Goal: Information Seeking & Learning: Check status

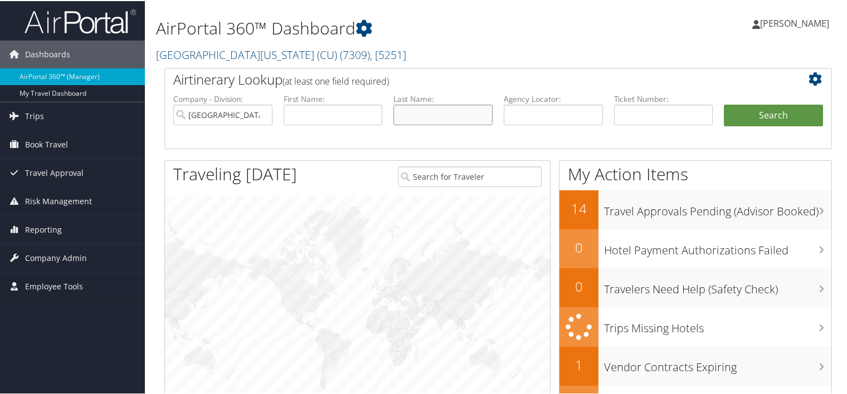
click at [405, 105] on input "text" at bounding box center [442, 114] width 99 height 21
drag, startPoint x: 413, startPoint y: 114, endPoint x: 488, endPoint y: 111, distance: 75.3
click at [477, 118] on input "loeffle" at bounding box center [442, 114] width 99 height 21
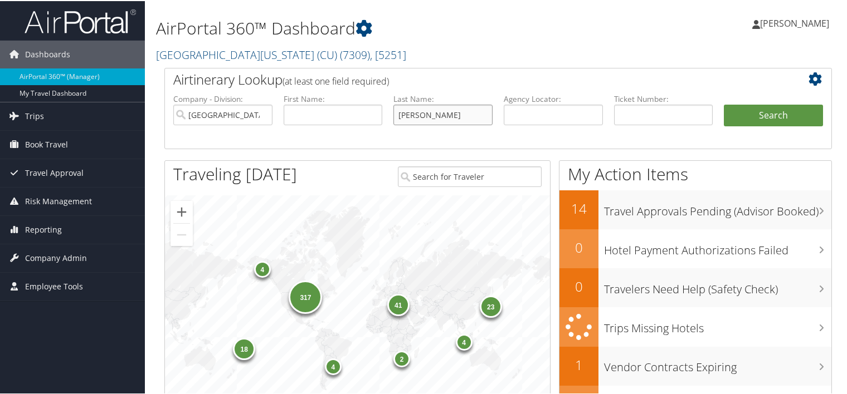
type input "loeffelholz"
click at [314, 118] on input "text" at bounding box center [332, 114] width 99 height 21
type input "a"
click at [723, 104] on button "Search" at bounding box center [772, 115] width 99 height 22
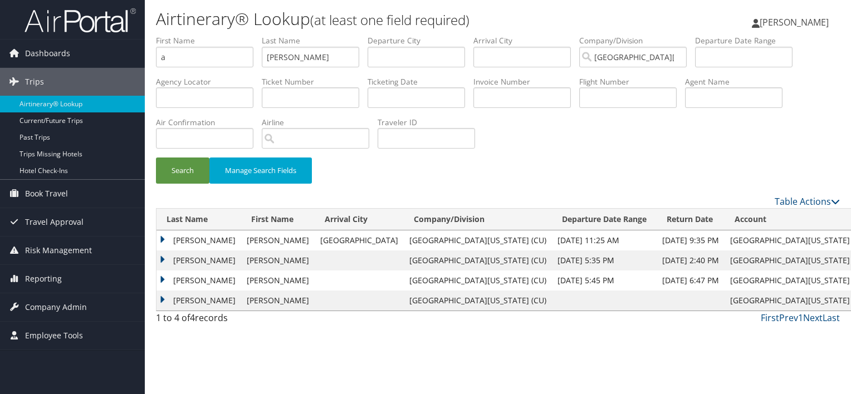
click at [195, 242] on td "Loeffelholz" at bounding box center [199, 241] width 85 height 20
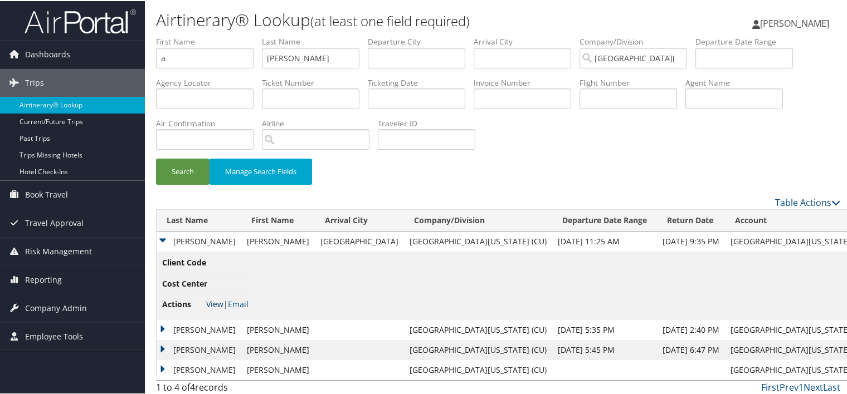
click at [216, 301] on link "View" at bounding box center [214, 303] width 17 height 11
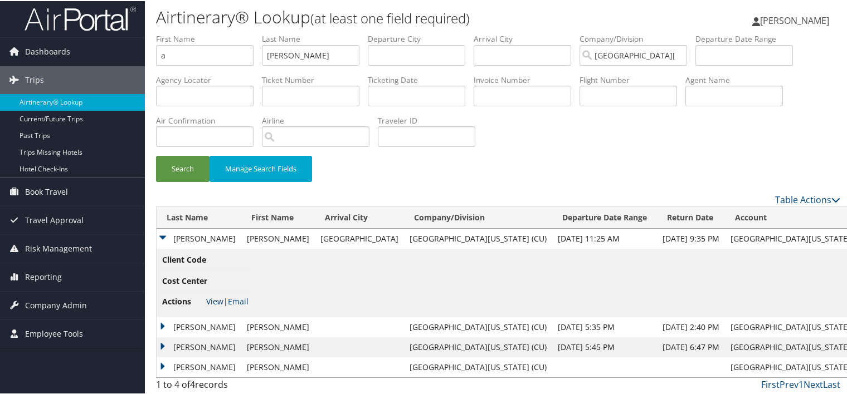
scroll to position [3, 0]
click at [207, 320] on td "Loeffelholz" at bounding box center [199, 326] width 85 height 20
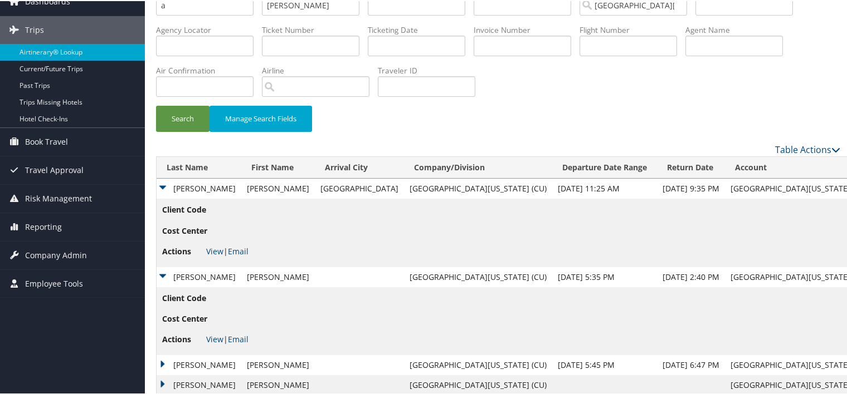
scroll to position [71, 0]
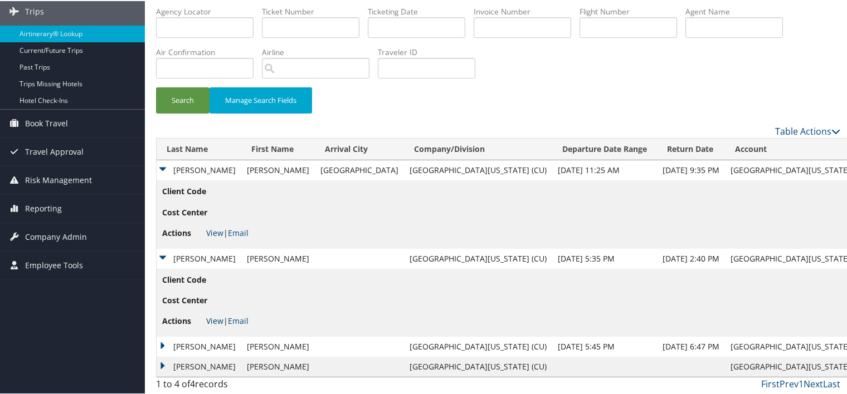
click at [214, 322] on link "View" at bounding box center [214, 320] width 17 height 11
click at [195, 347] on td "Loeffelholz" at bounding box center [199, 346] width 85 height 20
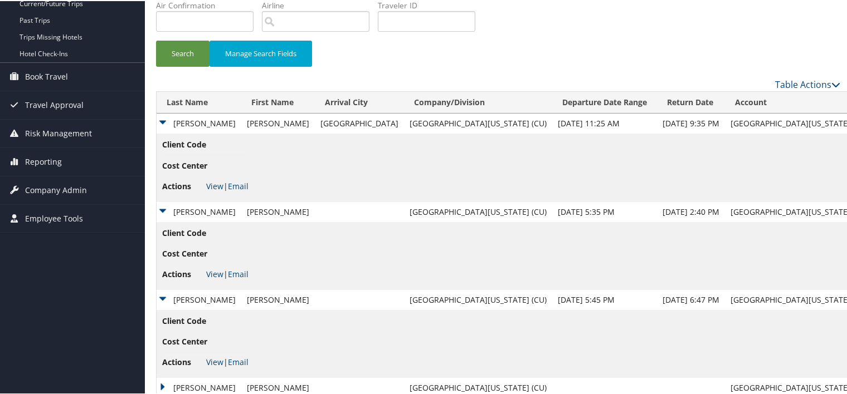
scroll to position [139, 0]
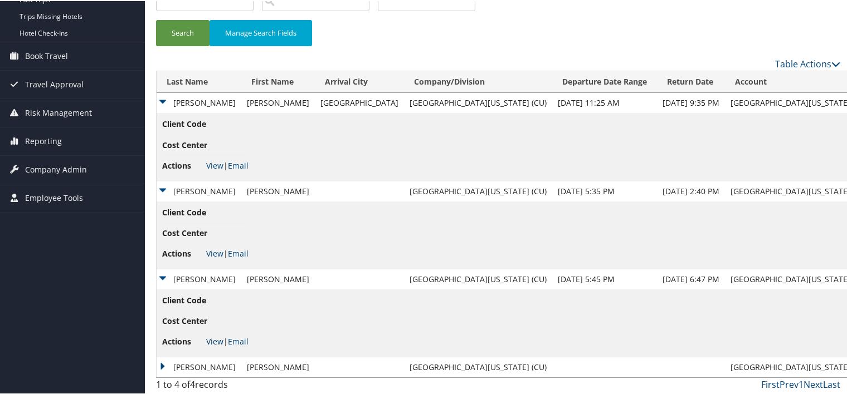
click at [213, 339] on link "View" at bounding box center [214, 340] width 17 height 11
click at [214, 165] on link "View" at bounding box center [214, 164] width 17 height 11
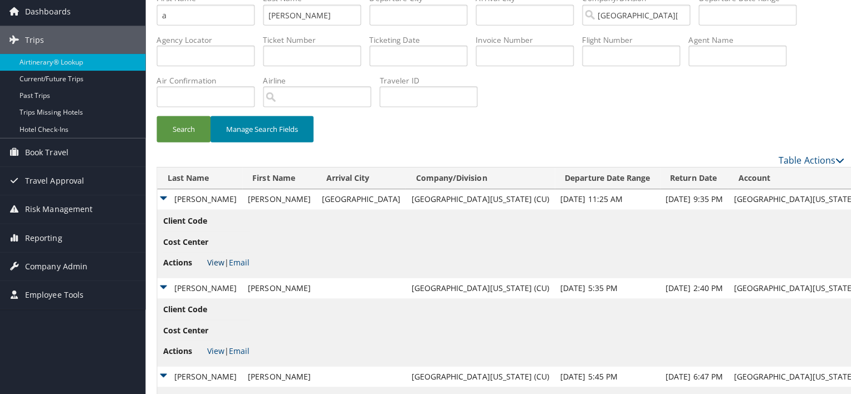
scroll to position [0, 0]
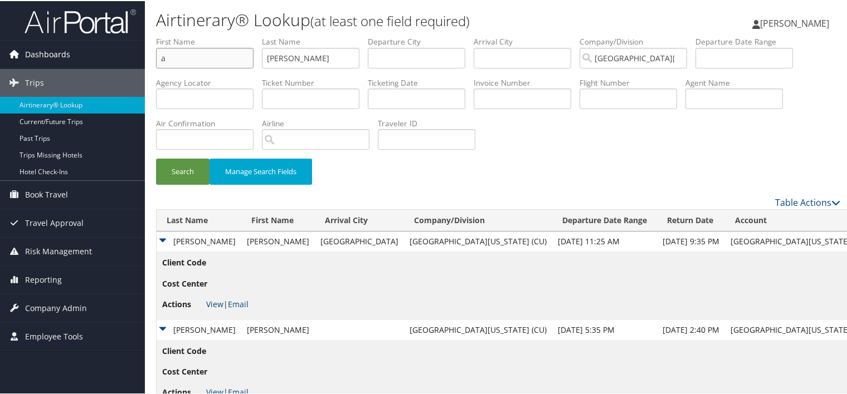
drag, startPoint x: 138, startPoint y: 47, endPoint x: 87, endPoint y: 49, distance: 50.7
click at [87, 49] on div "Dashboards AirPortal 360™ (Manager) My Travel Dashboard Trips Airtinerary® Look…" at bounding box center [425, 267] width 851 height 535
drag, startPoint x: 326, startPoint y: 55, endPoint x: 167, endPoint y: 56, distance: 159.9
click at [167, 35] on ul "First Name Last Name loeffelholz Departure City Arrival City Company/Division U…" at bounding box center [498, 35] width 684 height 0
click at [343, 97] on input "text" at bounding box center [310, 97] width 97 height 21
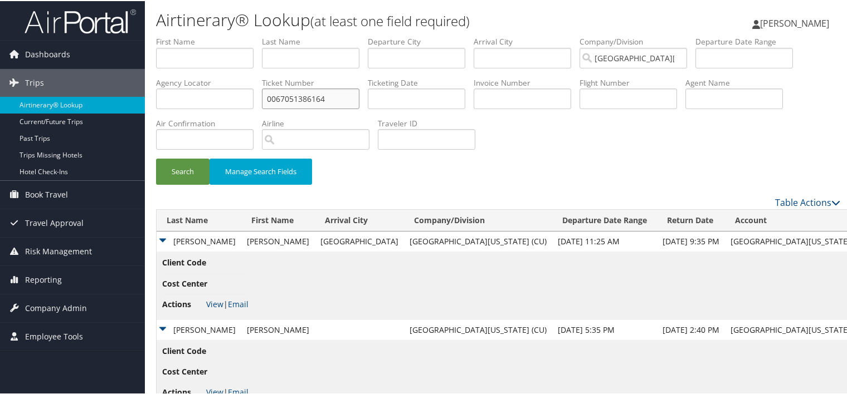
type input "0067051386164"
click at [156, 158] on button "Search" at bounding box center [182, 171] width 53 height 26
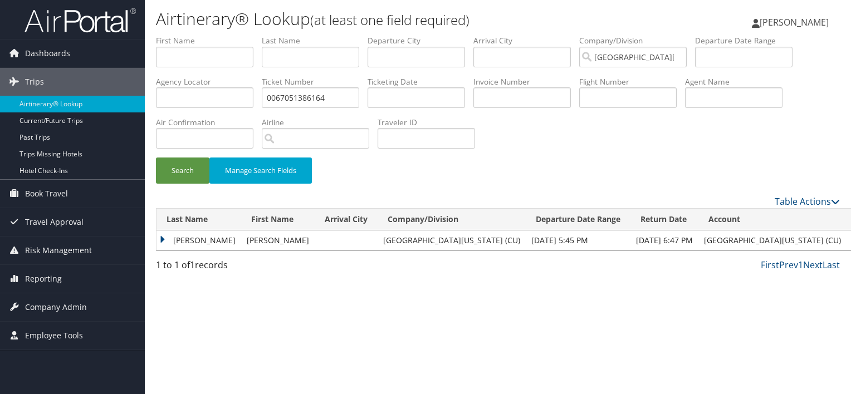
click at [196, 241] on td "Loeffelholz" at bounding box center [199, 241] width 85 height 20
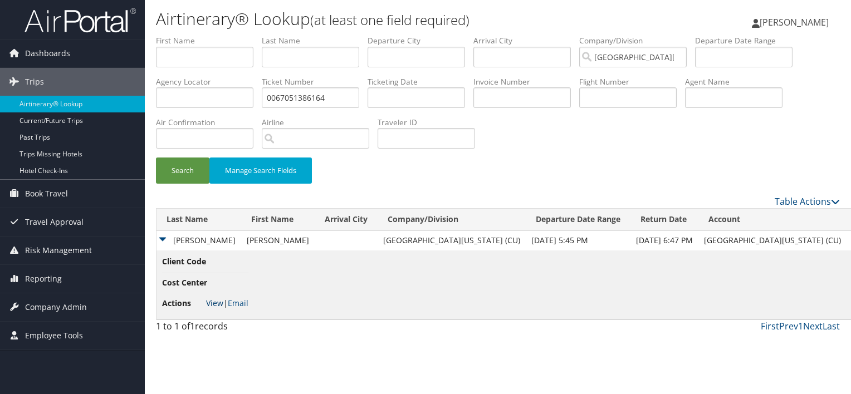
click at [217, 306] on link "View" at bounding box center [214, 303] width 17 height 11
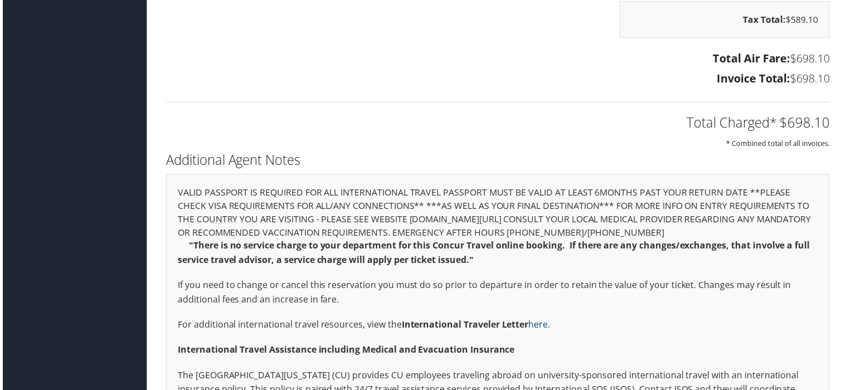
scroll to position [1559, 0]
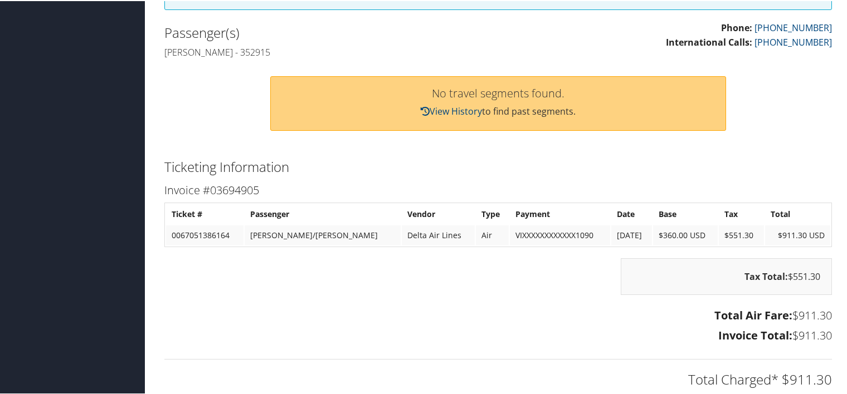
scroll to position [334, 0]
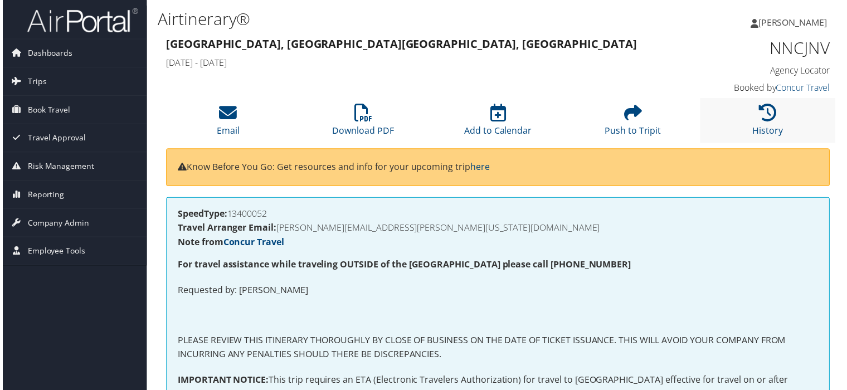
click at [742, 114] on li "History" at bounding box center [769, 121] width 136 height 45
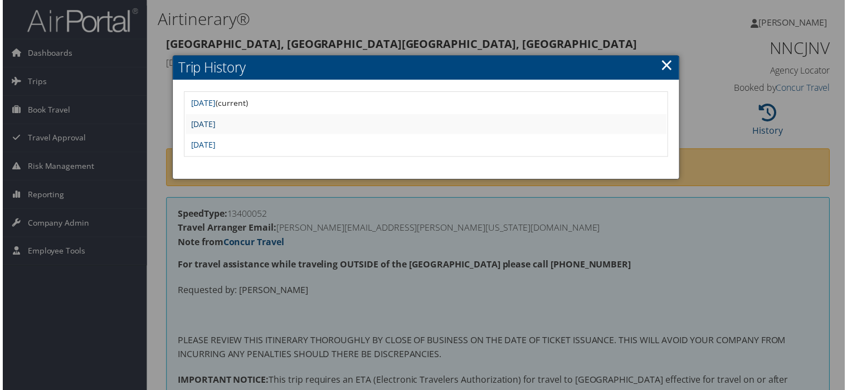
click at [214, 123] on link "Thu Jul 25 11:22:16 MDT 2024" at bounding box center [201, 124] width 25 height 11
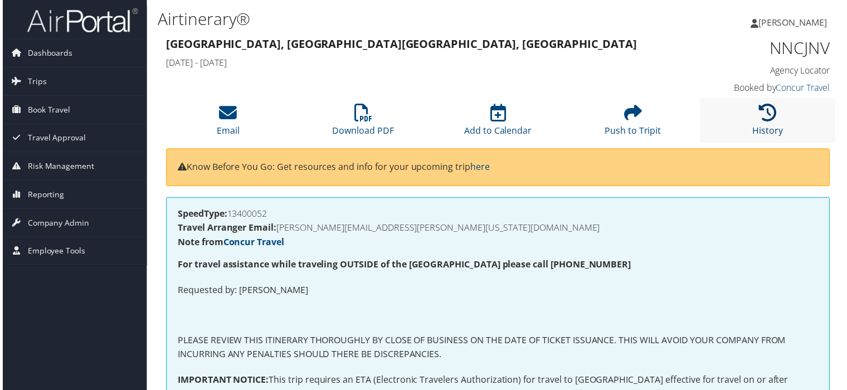
click at [763, 118] on icon at bounding box center [769, 113] width 18 height 18
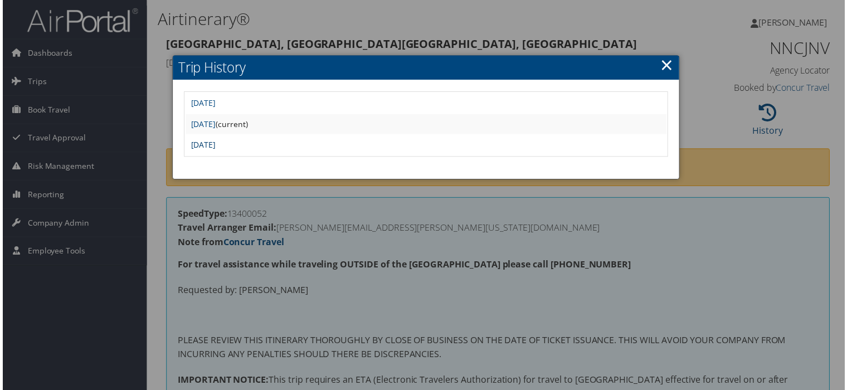
click at [214, 144] on link "Thu Jul 25 11:15:57 MDT 2024" at bounding box center [201, 145] width 25 height 11
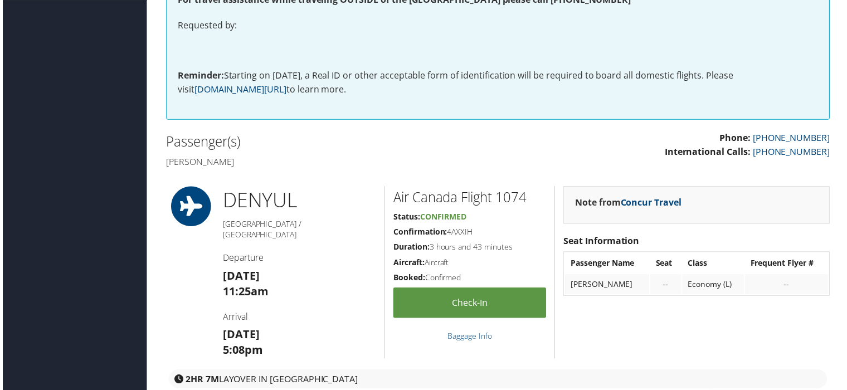
scroll to position [334, 0]
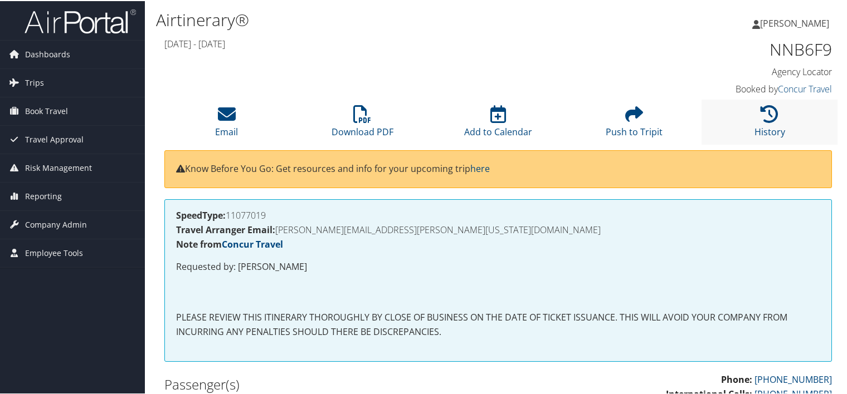
click at [753, 123] on li "History" at bounding box center [769, 121] width 136 height 45
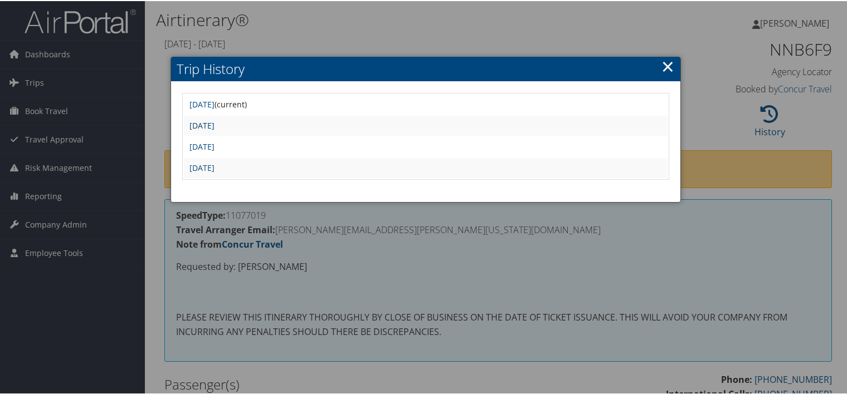
click at [214, 124] on link "[DATE]" at bounding box center [201, 124] width 25 height 11
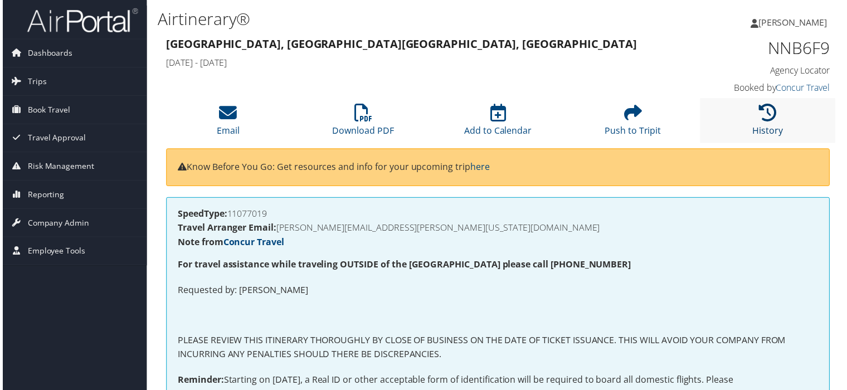
click at [764, 118] on icon at bounding box center [769, 113] width 18 height 18
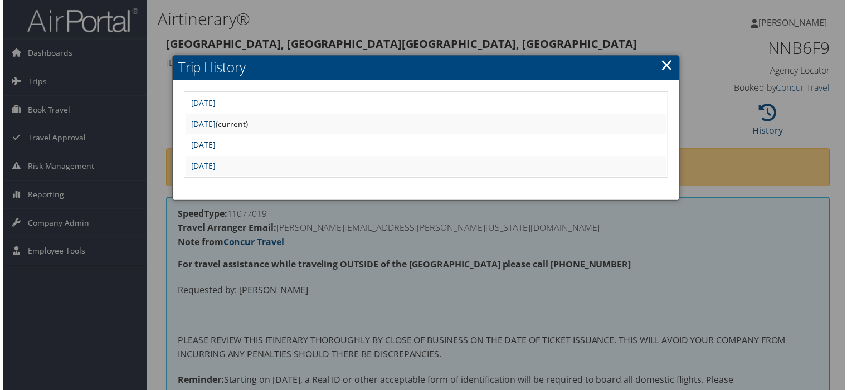
click at [214, 141] on link "[DATE]" at bounding box center [201, 145] width 25 height 11
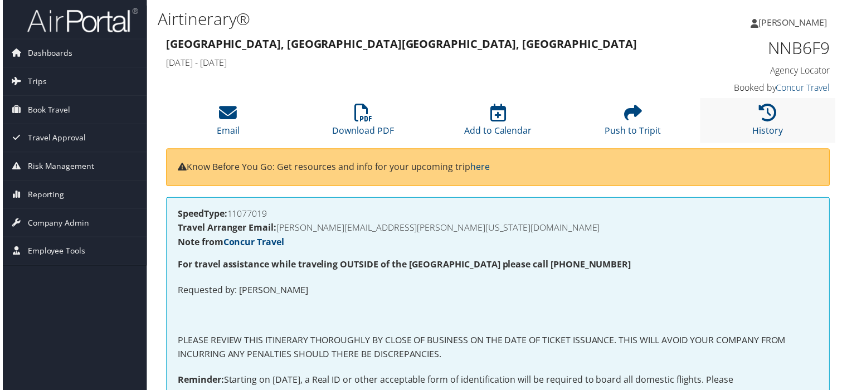
click at [750, 111] on li "History" at bounding box center [769, 121] width 136 height 45
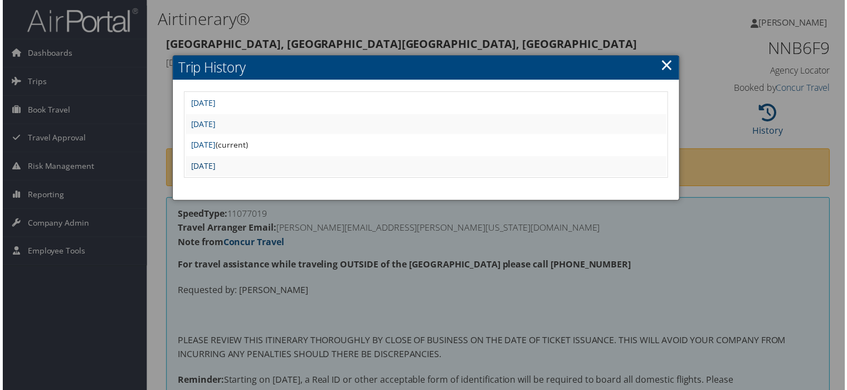
click at [214, 167] on link "Thu Jul 25 11:01:49 MDT 2024" at bounding box center [201, 167] width 25 height 11
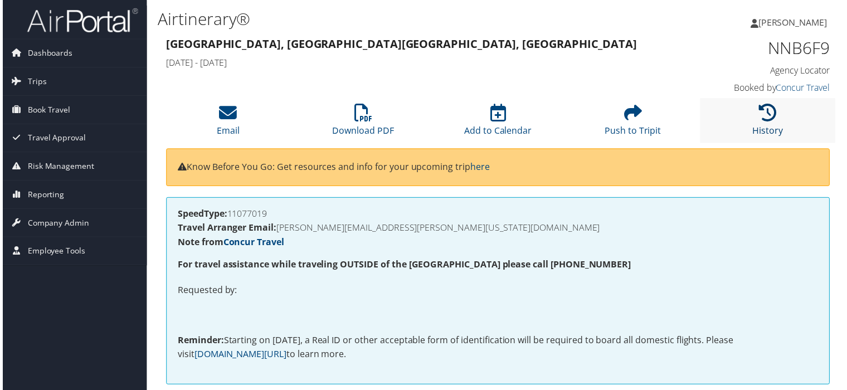
click at [764, 125] on link "History" at bounding box center [769, 123] width 31 height 27
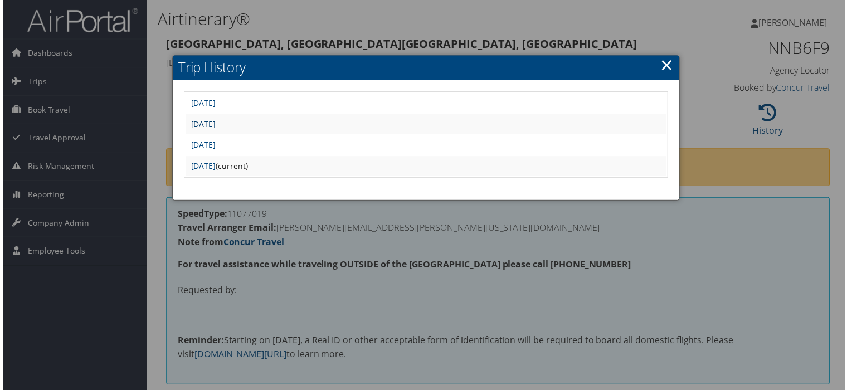
click at [214, 120] on link "[DATE]" at bounding box center [201, 124] width 25 height 11
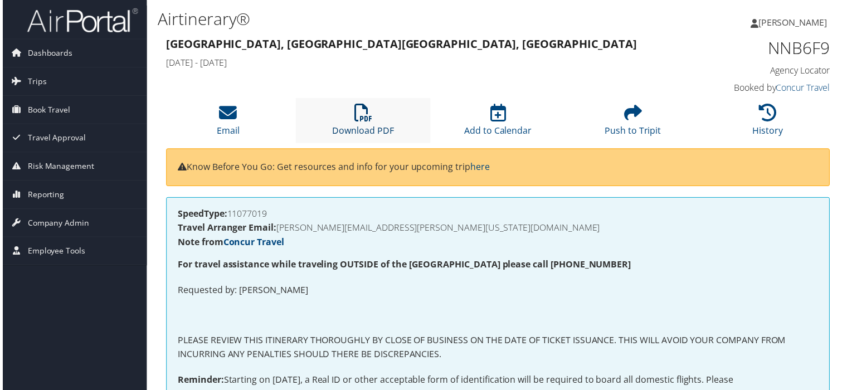
click at [361, 116] on icon at bounding box center [362, 113] width 18 height 18
click at [769, 118] on icon at bounding box center [769, 113] width 18 height 18
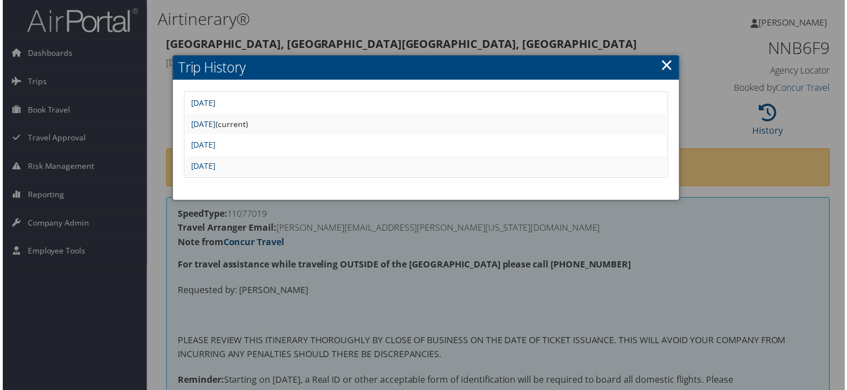
click at [214, 100] on link "Tue Aug 6 06:45:46 MDT 2024" at bounding box center [201, 103] width 25 height 11
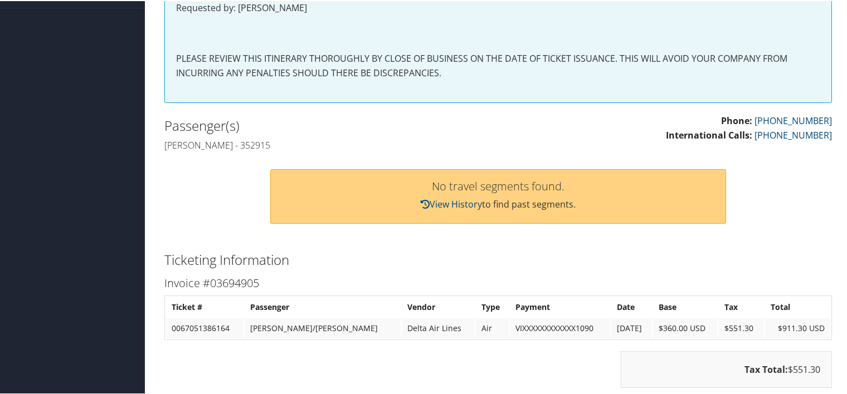
scroll to position [148, 0]
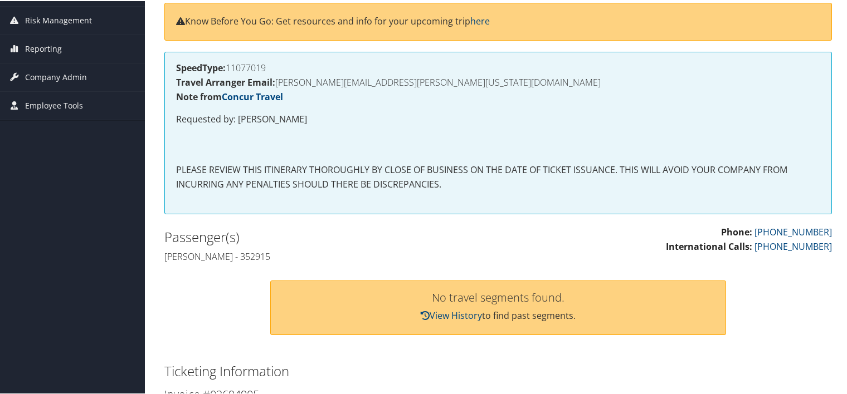
click at [327, 258] on h4 "[PERSON_NAME] - 352915" at bounding box center [326, 256] width 325 height 12
copy h4 "352915"
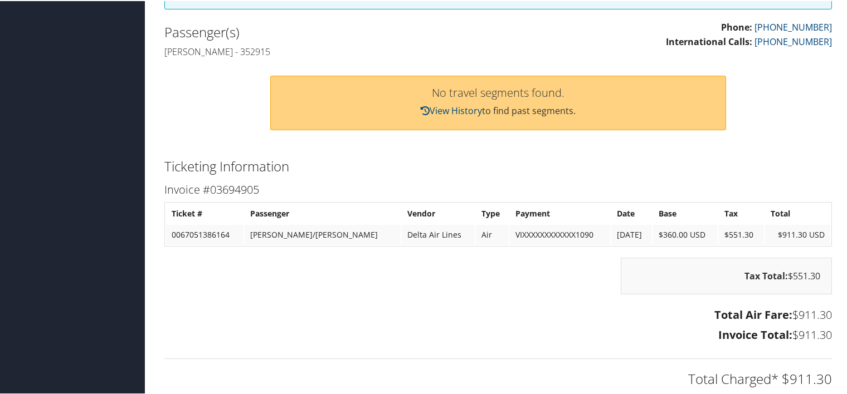
scroll to position [370, 0]
